Goal: Task Accomplishment & Management: Manage account settings

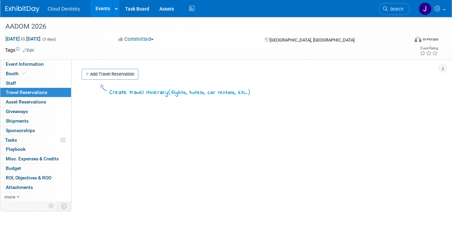
click at [100, 11] on link "Events" at bounding box center [102, 8] width 25 height 17
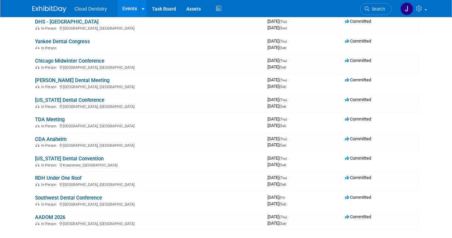
scroll to position [297, 0]
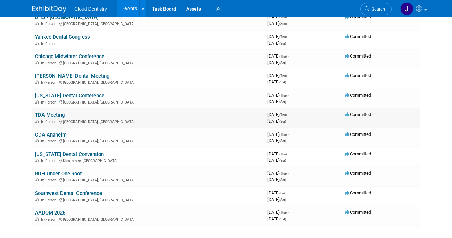
click at [56, 111] on td "TDA Meeting In-Person San Antonio, TX" at bounding box center [148, 117] width 232 height 19
click at [55, 115] on link "TDA Meeting" at bounding box center [50, 115] width 30 height 6
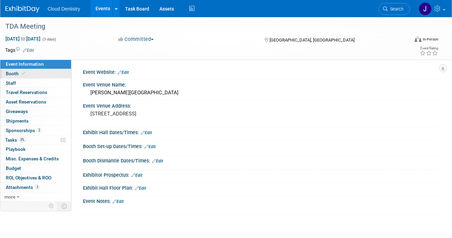
click at [45, 71] on link "Booth" at bounding box center [35, 73] width 71 height 9
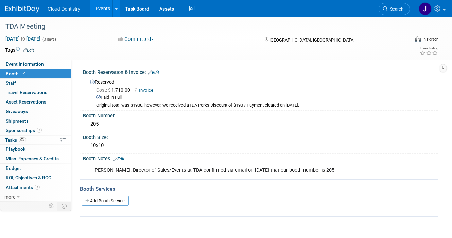
click at [145, 91] on link "Invoice" at bounding box center [145, 89] width 23 height 5
click at [37, 131] on span "2" at bounding box center [39, 129] width 5 height 5
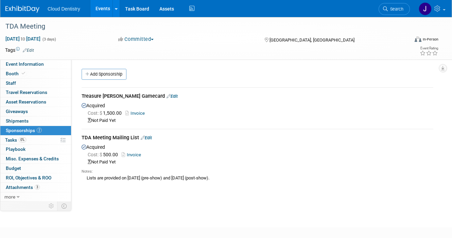
click at [135, 113] on link "Invoice" at bounding box center [136, 112] width 22 height 5
click at [152, 93] on div "Treasure Hunt Gamecard Edit" at bounding box center [258, 96] width 352 height 8
click at [166, 95] on link "Edit" at bounding box center [171, 95] width 11 height 5
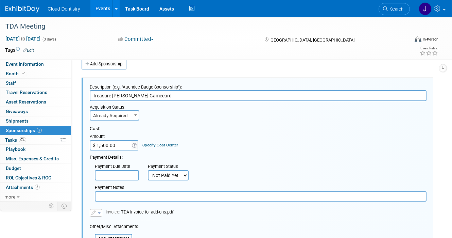
scroll to position [43, 0]
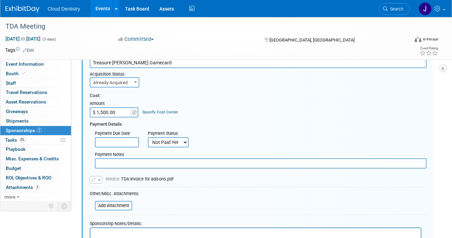
click at [170, 143] on select "Not Paid Yet Partially Paid Paid in Full" at bounding box center [168, 142] width 41 height 10
select select "1"
click at [148, 137] on select "Not Paid Yet Partially Paid Paid in Full" at bounding box center [168, 142] width 41 height 10
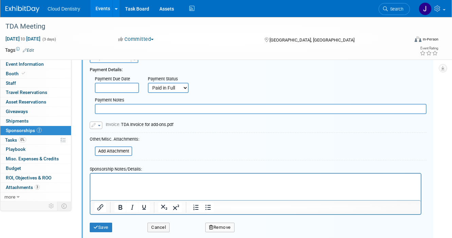
scroll to position [110, 0]
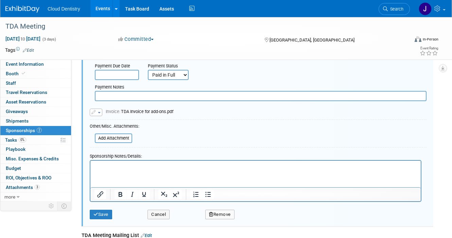
click at [133, 99] on input "text" at bounding box center [261, 96] width 332 height 10
type input "p"
type input "A"
click at [158, 95] on input "Payment cleared on Sept 29,2025" at bounding box center [261, 96] width 332 height 10
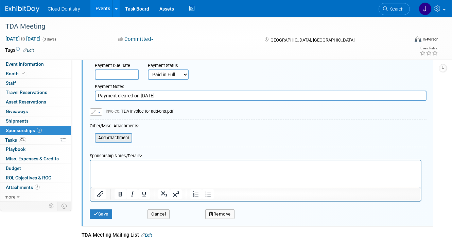
type input "Payment cleared on Sept 29, 2025"
click at [124, 138] on input "file" at bounding box center [91, 138] width 81 height 8
click at [118, 138] on input "file" at bounding box center [91, 138] width 81 height 8
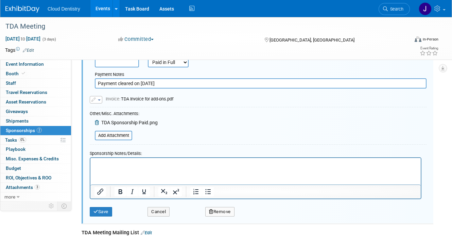
scroll to position [124, 0]
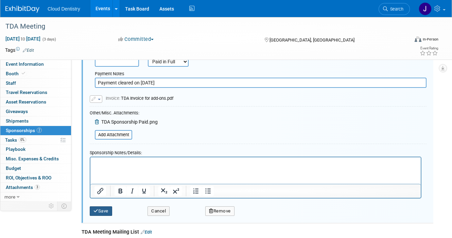
click at [106, 207] on button "Save" at bounding box center [101, 211] width 22 height 10
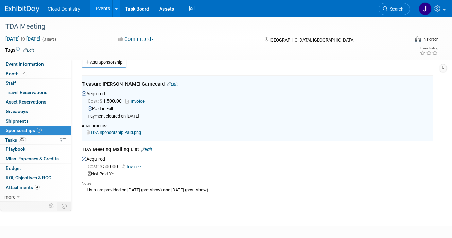
scroll to position [10, 0]
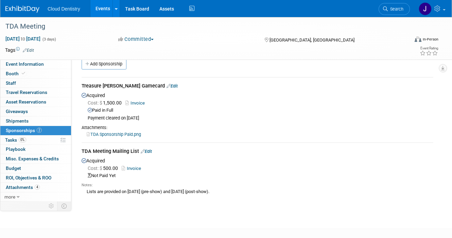
click at [152, 152] on link "Edit" at bounding box center [146, 150] width 11 height 5
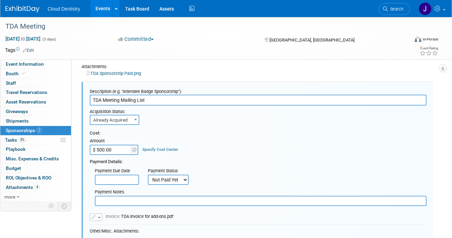
scroll to position [75, 0]
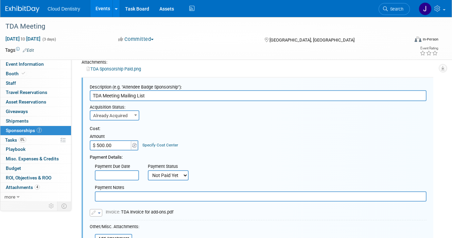
click at [158, 172] on select "Not Paid Yet Partially Paid Paid in Full" at bounding box center [168, 175] width 41 height 10
select select "1"
click at [148, 170] on select "Not Paid Yet Partially Paid Paid in Full" at bounding box center [168, 175] width 41 height 10
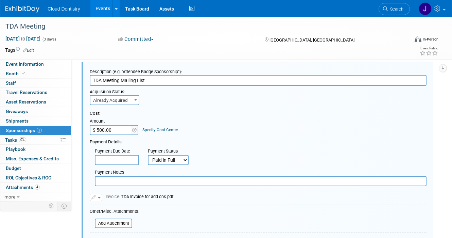
scroll to position [97, 0]
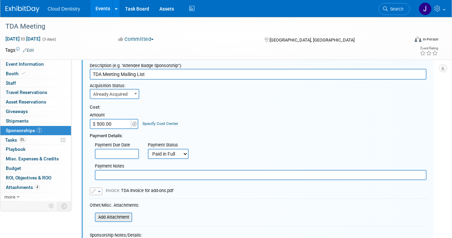
click at [116, 216] on input "file" at bounding box center [91, 217] width 81 height 8
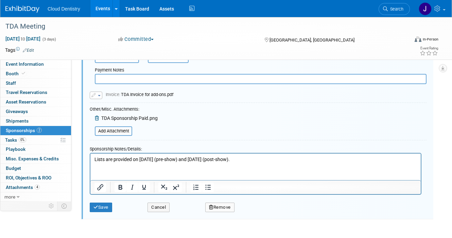
scroll to position [193, 0]
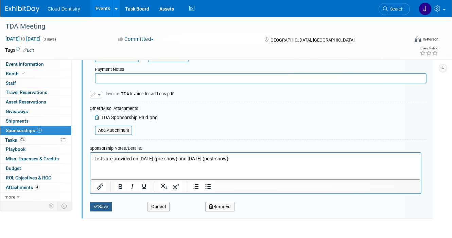
click at [102, 204] on button "Save" at bounding box center [101, 206] width 22 height 10
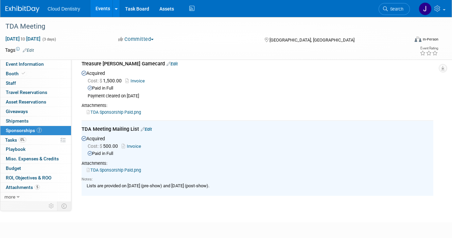
scroll to position [0, 0]
